Goal: Task Accomplishment & Management: Use online tool/utility

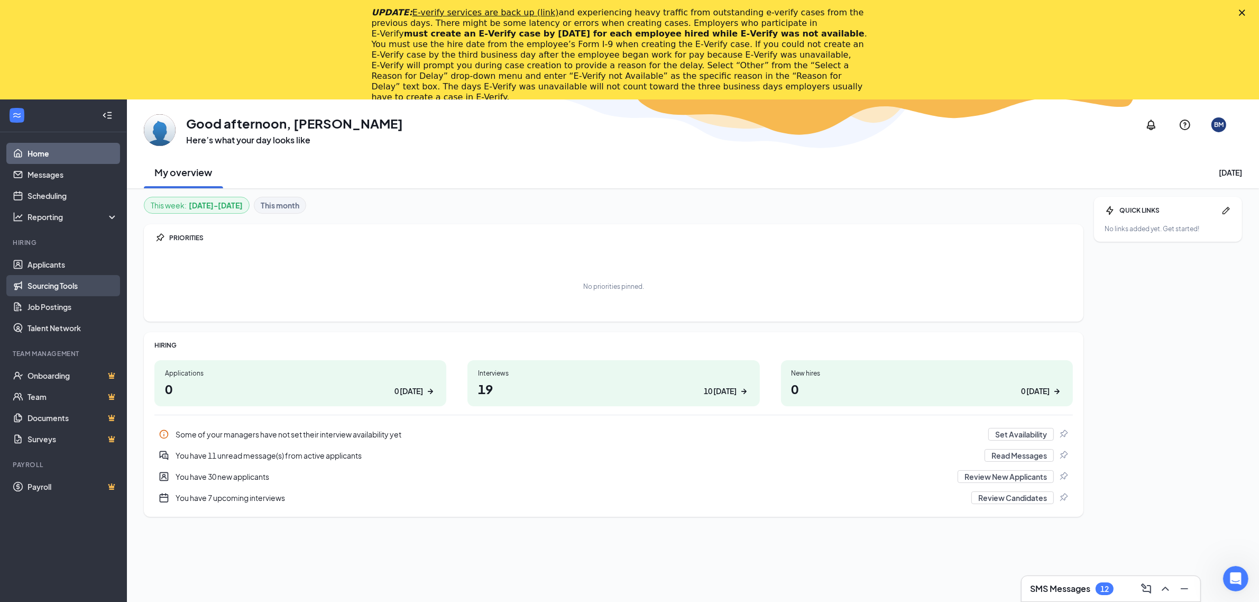
click at [59, 291] on link "Sourcing Tools" at bounding box center [72, 285] width 90 height 21
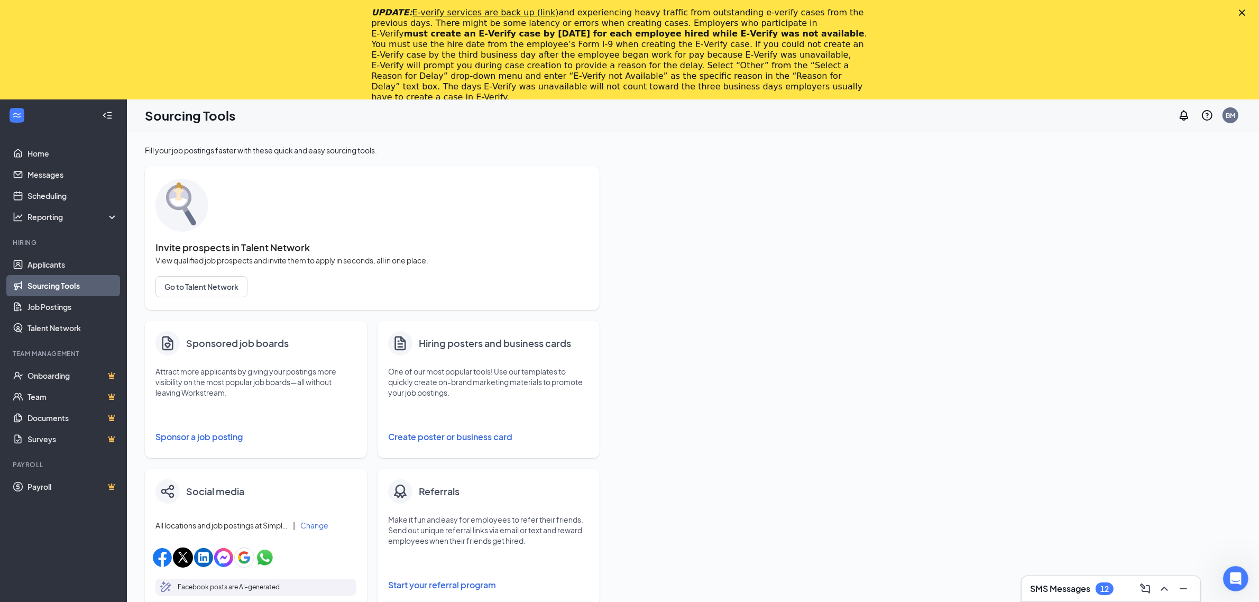
click at [1245, 11] on icon "Close" at bounding box center [1242, 13] width 6 height 6
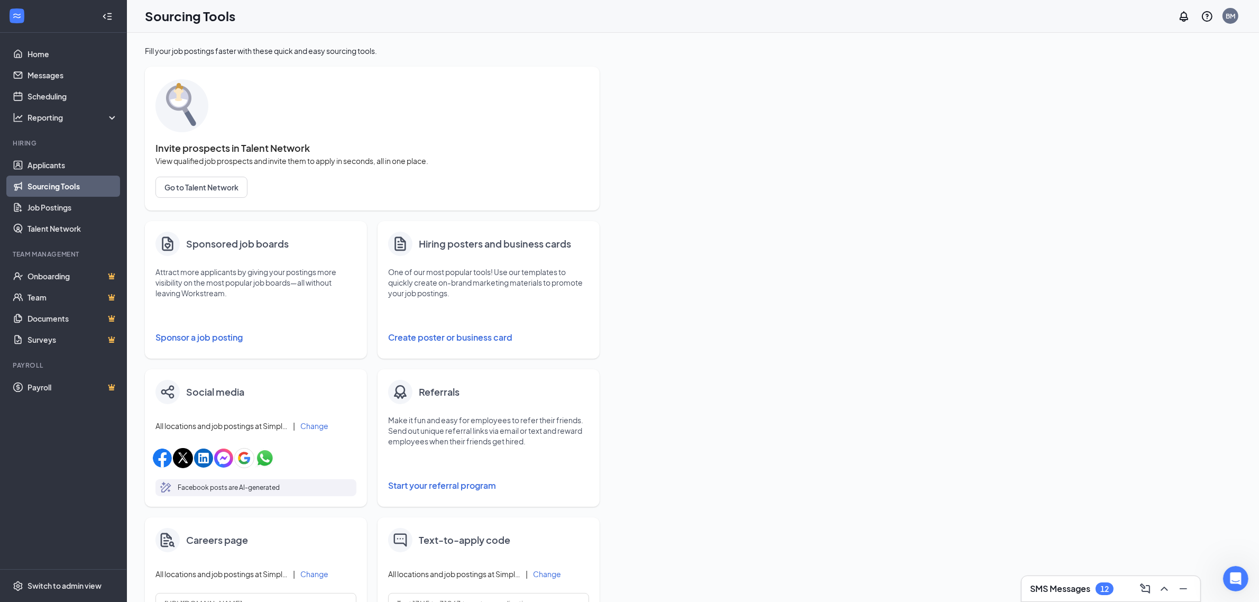
click at [199, 337] on button "Sponsor a job posting" at bounding box center [255, 337] width 201 height 21
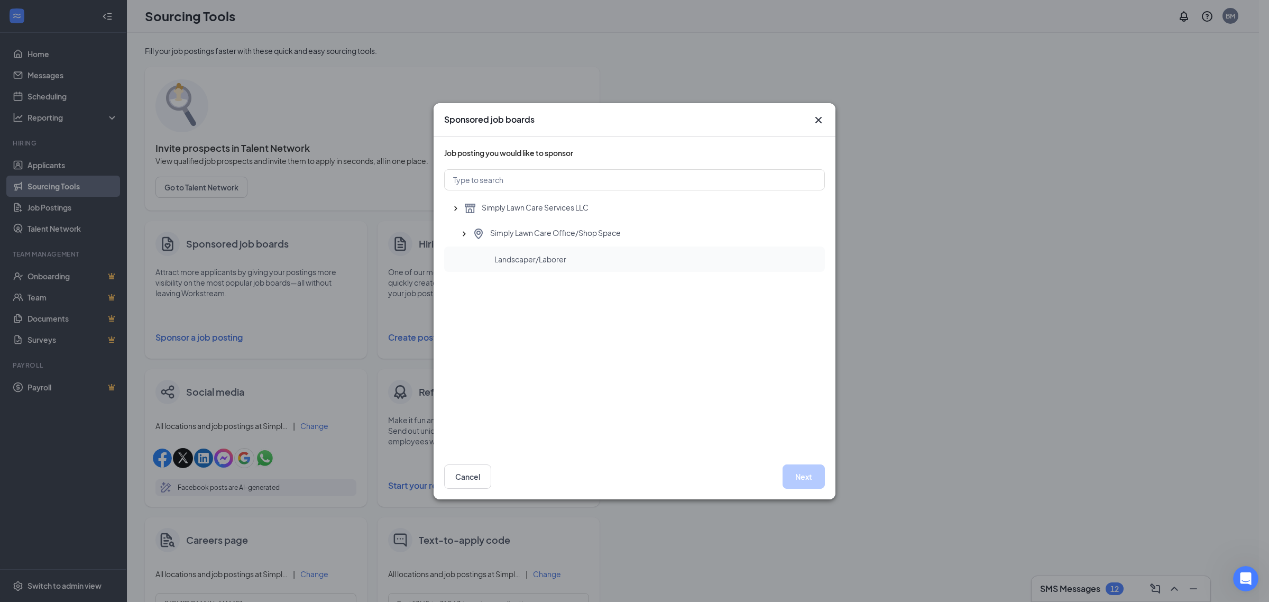
click at [559, 262] on span "Landscaper/Laborer" at bounding box center [530, 259] width 72 height 11
click at [807, 471] on button "Next" at bounding box center [804, 476] width 42 height 24
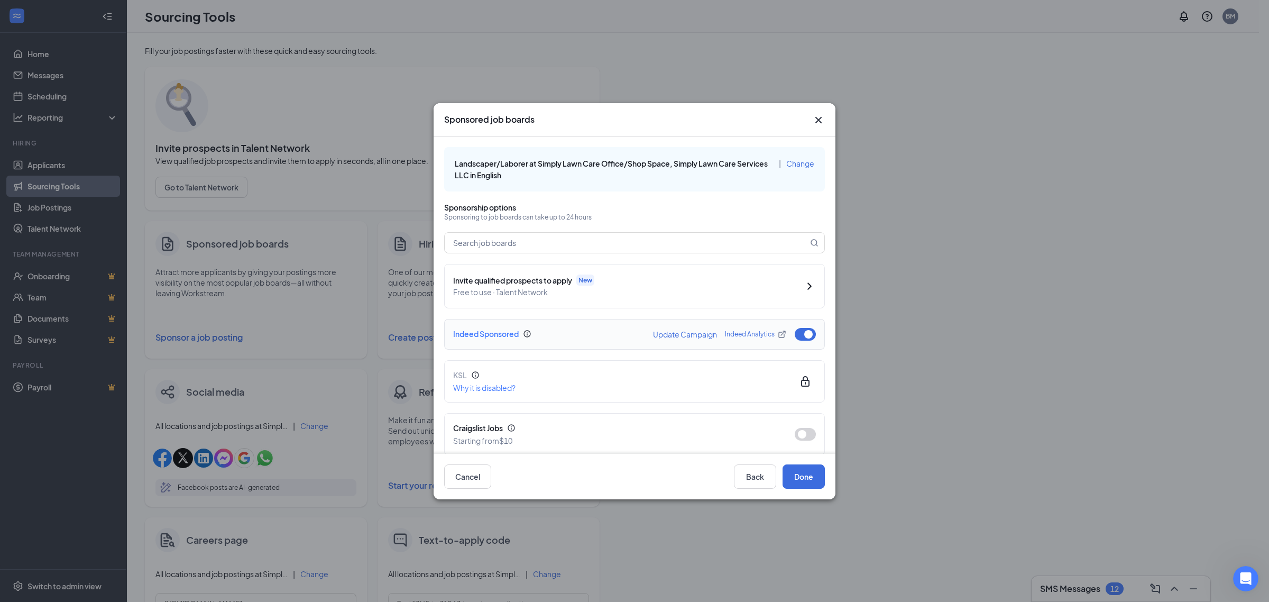
click at [800, 334] on button "button" at bounding box center [805, 334] width 21 height 13
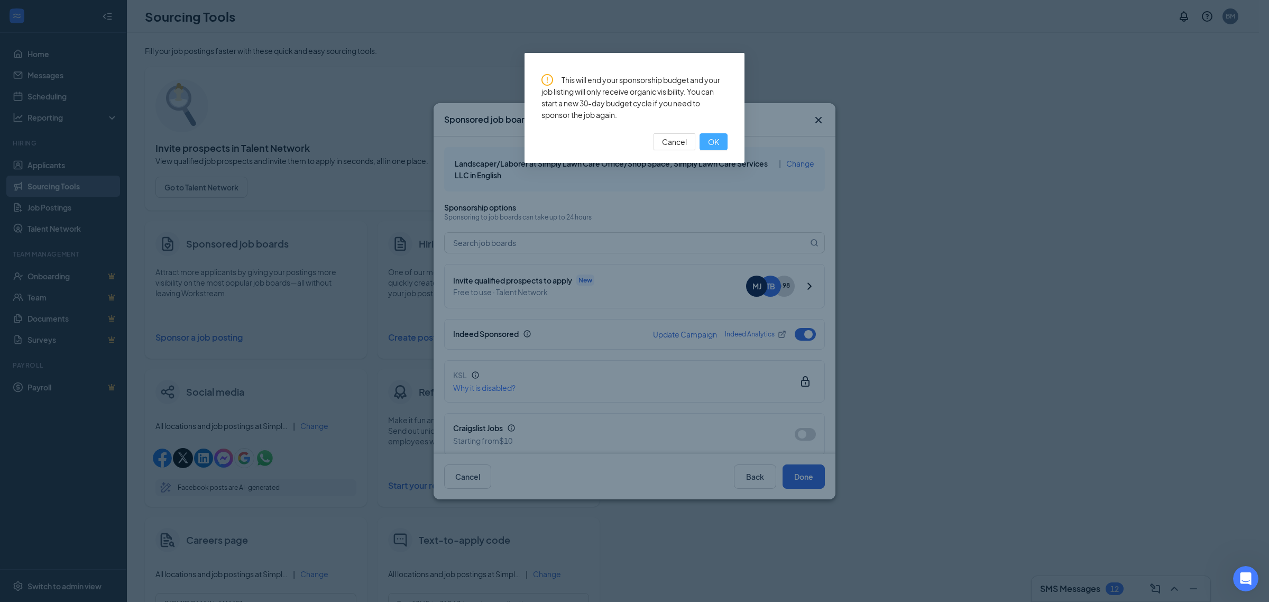
click at [715, 142] on span "OK" at bounding box center [713, 142] width 11 height 12
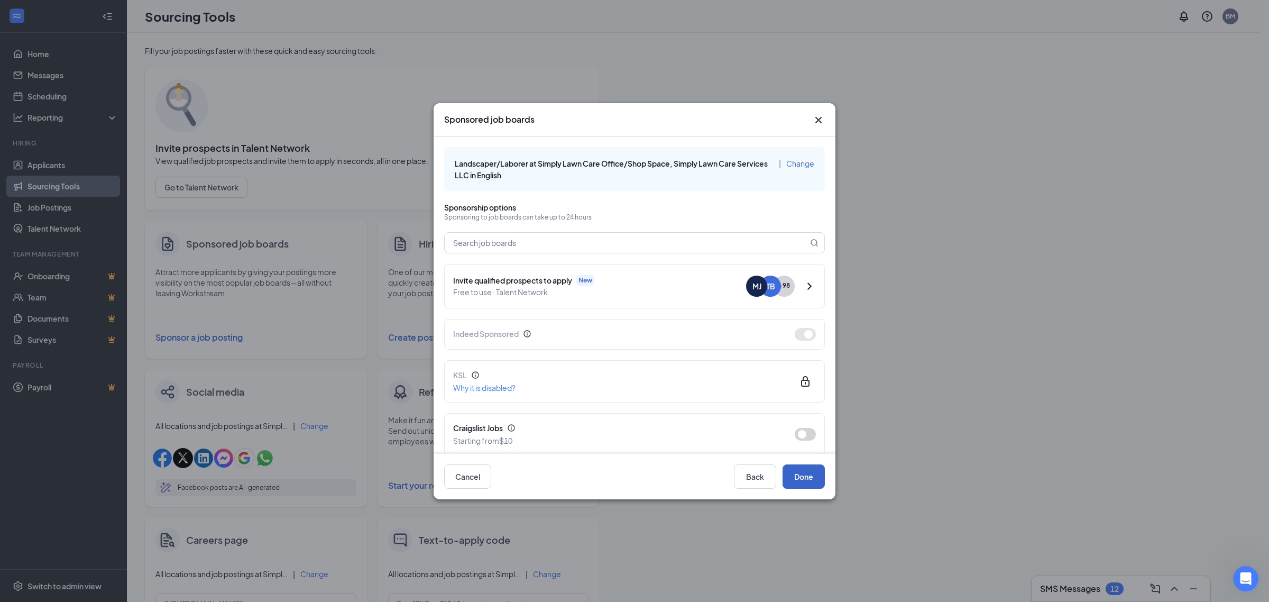
click at [818, 474] on button "Done" at bounding box center [804, 476] width 42 height 24
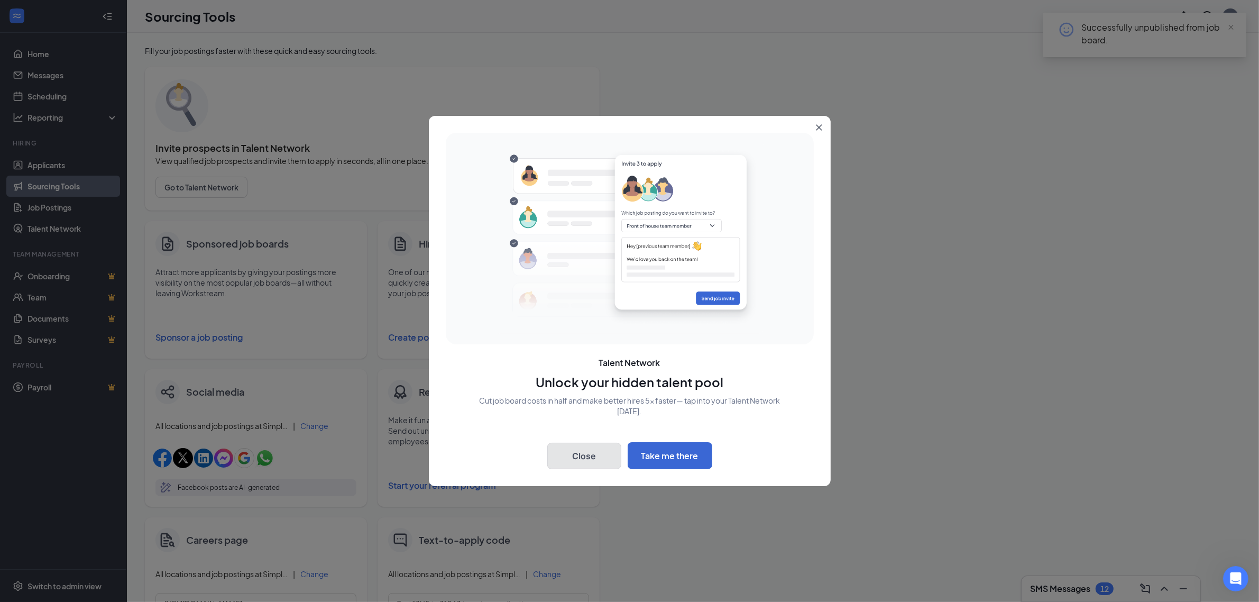
click at [567, 456] on button "Close" at bounding box center [584, 456] width 74 height 26
